Goal: Find specific page/section: Find specific page/section

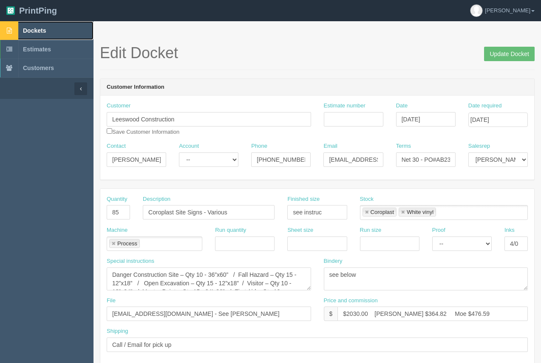
click at [42, 31] on span "Dockets" at bounding box center [34, 30] width 23 height 7
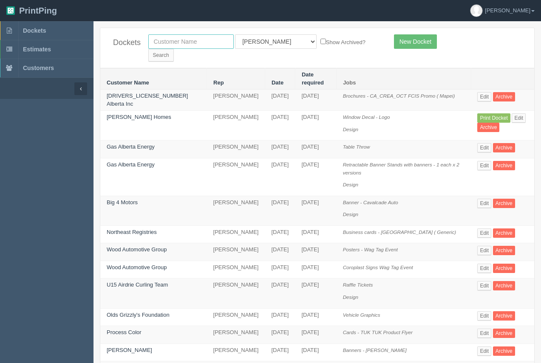
click at [182, 44] on input "text" at bounding box center [190, 41] width 85 height 14
type input "eqm"
click at [174, 49] on input "Search" at bounding box center [160, 55] width 25 height 13
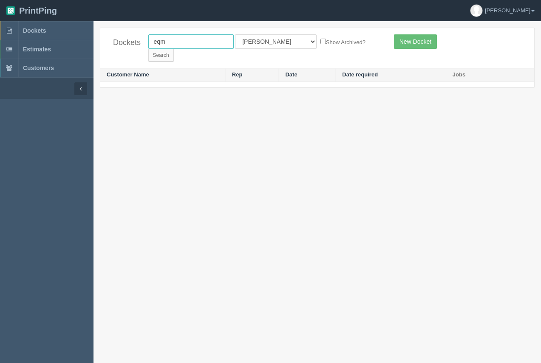
click at [177, 46] on input "eqm" at bounding box center [190, 41] width 85 height 14
click at [174, 44] on input "euilibrioum" at bounding box center [190, 41] width 85 height 14
type input "euilibrium"
click at [174, 49] on input "Search" at bounding box center [160, 55] width 25 height 13
click at [158, 45] on input "euilibrium" at bounding box center [190, 41] width 85 height 14
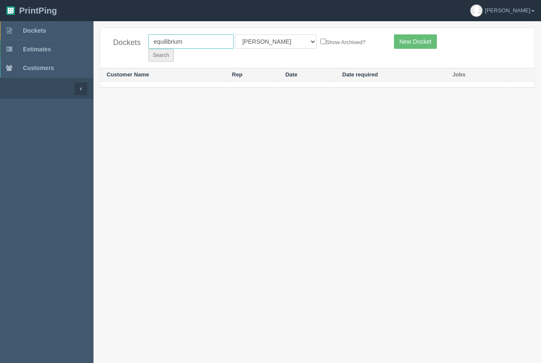
type input "equilibrium"
click at [174, 49] on input "Search" at bounding box center [160, 55] width 25 height 13
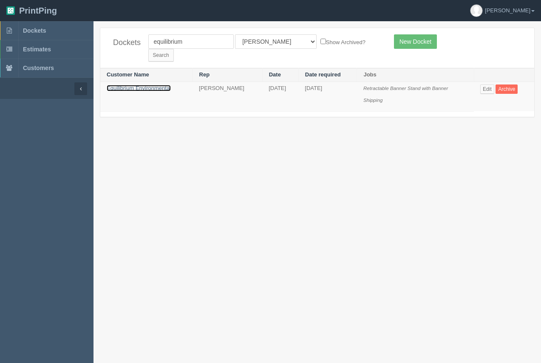
click at [164, 85] on link "Equilibrium Environmental" at bounding box center [139, 88] width 64 height 6
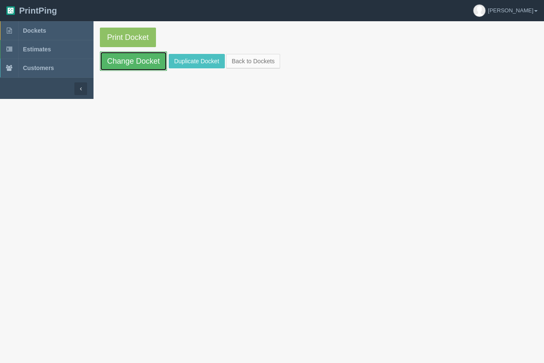
click at [160, 68] on link "Change Docket" at bounding box center [133, 61] width 67 height 20
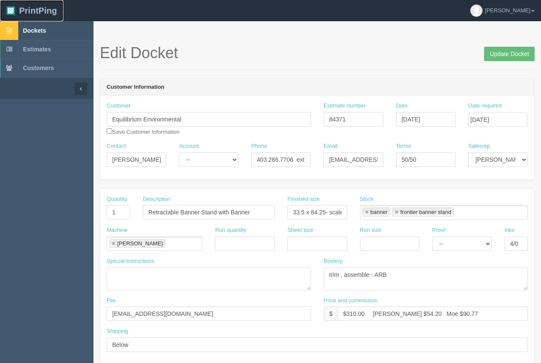
click at [32, 21] on link "PrintPing" at bounding box center [31, 10] width 63 height 21
click at [34, 23] on link "Dockets" at bounding box center [46, 30] width 93 height 19
click at [36, 25] on link "Dockets" at bounding box center [46, 30] width 93 height 19
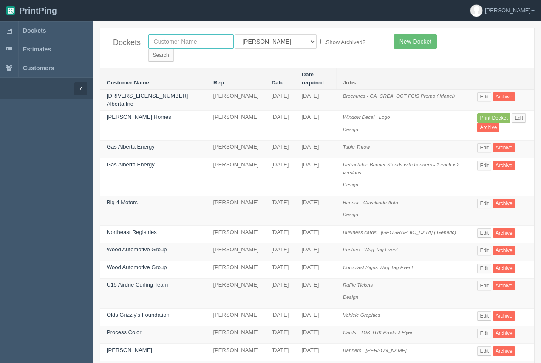
click at [184, 36] on input "text" at bounding box center [190, 41] width 85 height 14
type input "knights"
click at [148, 49] on input "Search" at bounding box center [160, 55] width 25 height 13
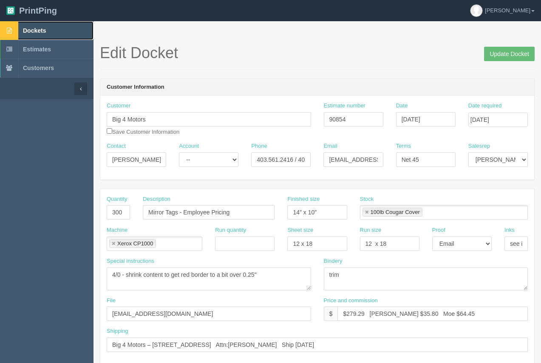
click at [32, 29] on span "Dockets" at bounding box center [34, 30] width 23 height 7
